Goal: Information Seeking & Learning: Learn about a topic

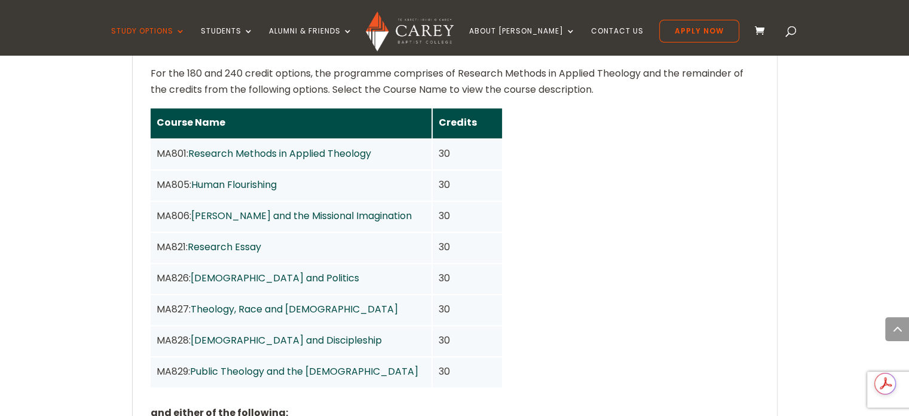
scroll to position [1025, 0]
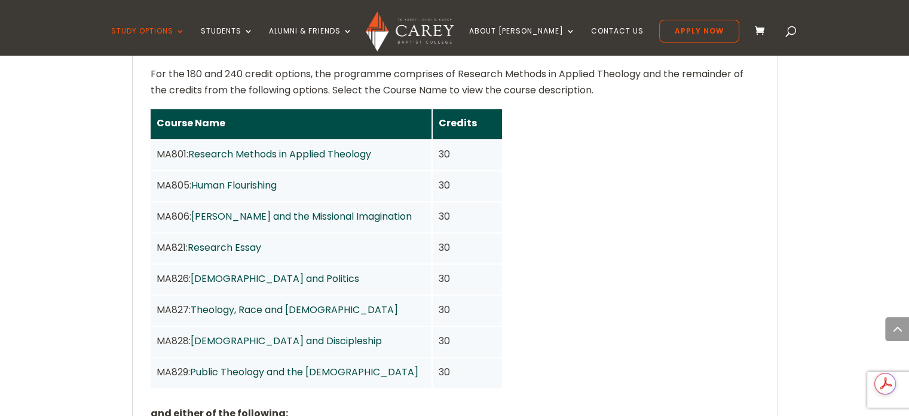
click at [112, 254] on div "Home » Study » Carey Graduate School » Master of Applied Theology Programme Out…" at bounding box center [454, 290] width 909 height 1689
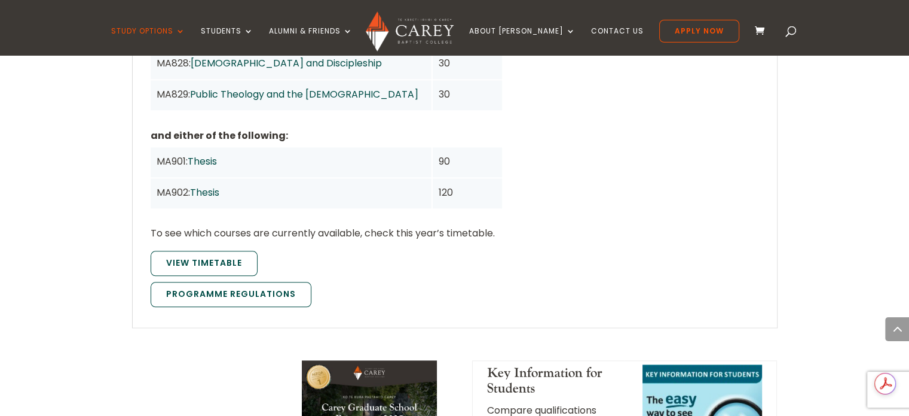
scroll to position [1313, 0]
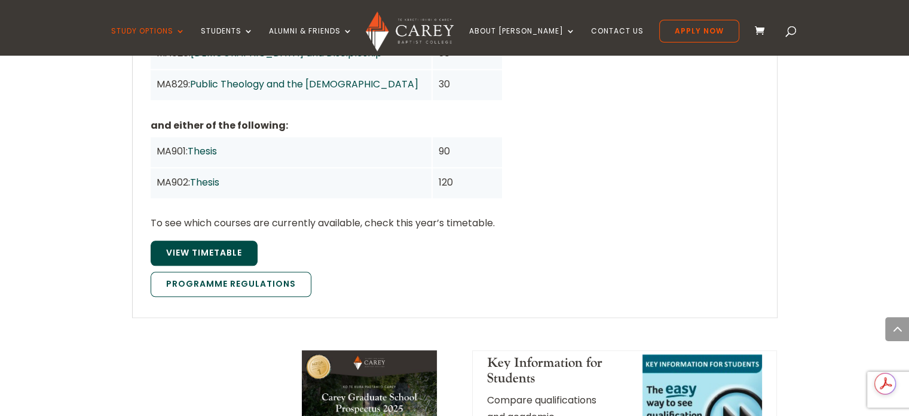
click at [182, 240] on link "View Timetable" at bounding box center [204, 252] width 107 height 25
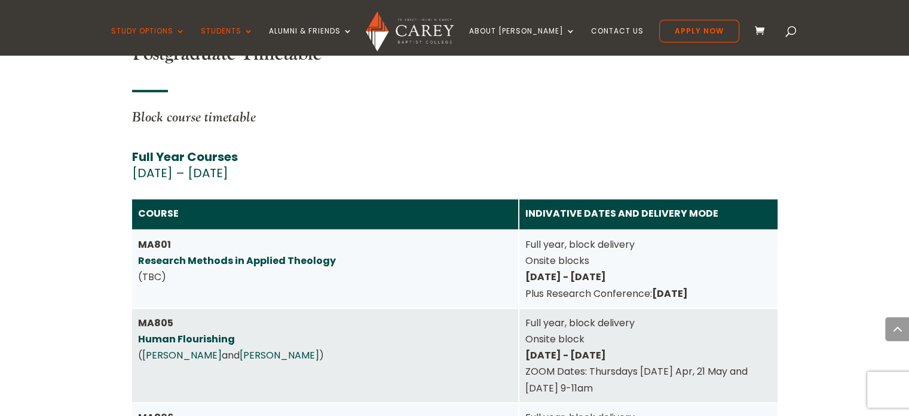
scroll to position [5231, 0]
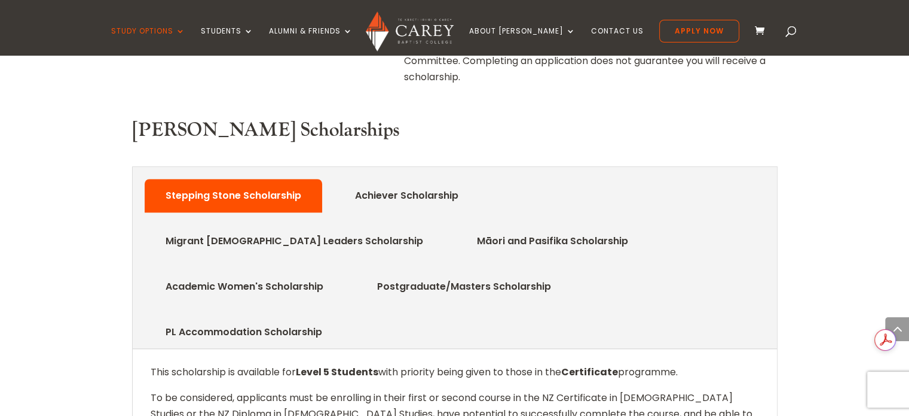
scroll to position [552, 0]
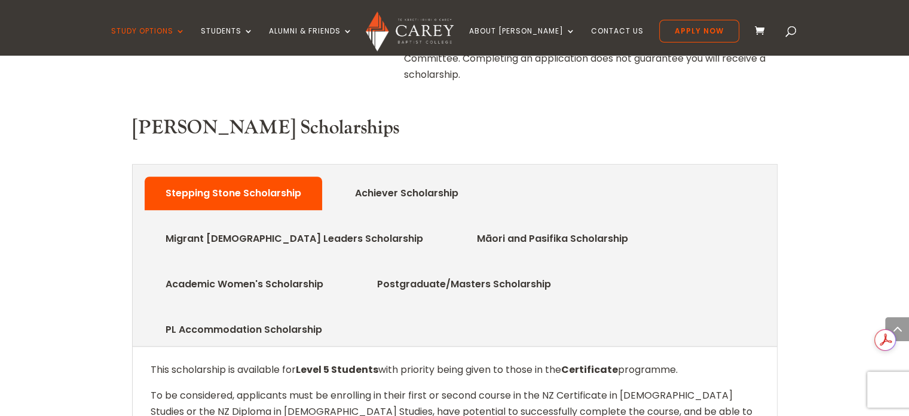
click at [341, 272] on link "Academic Women's Scholarship" at bounding box center [245, 284] width 194 height 24
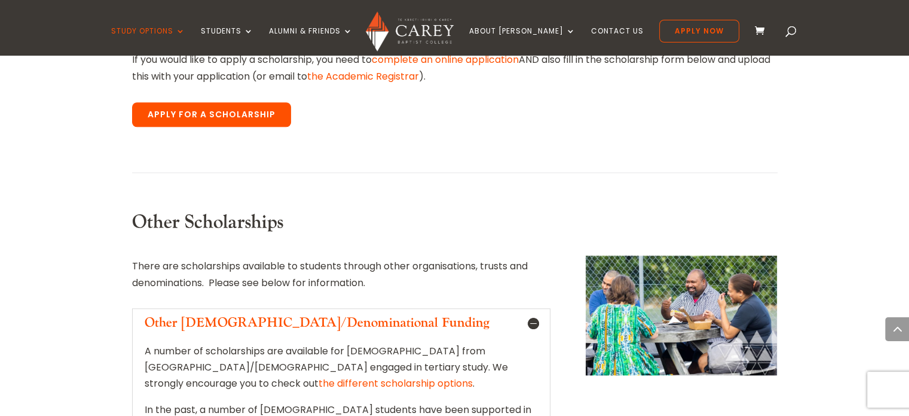
scroll to position [1310, 0]
